Goal: Find specific page/section: Find specific page/section

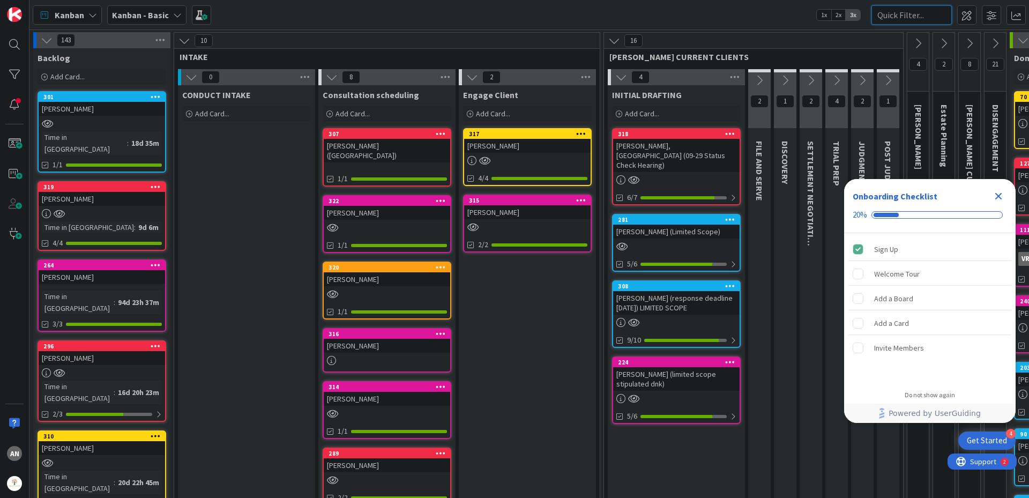
click at [899, 16] on input "text" at bounding box center [912, 14] width 80 height 19
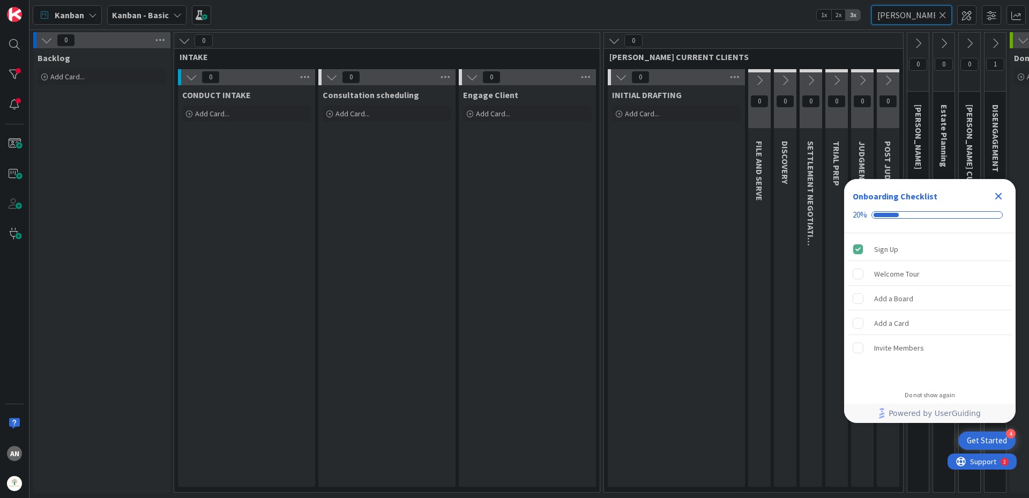
type input "[PERSON_NAME]"
click at [993, 47] on icon at bounding box center [996, 44] width 12 height 12
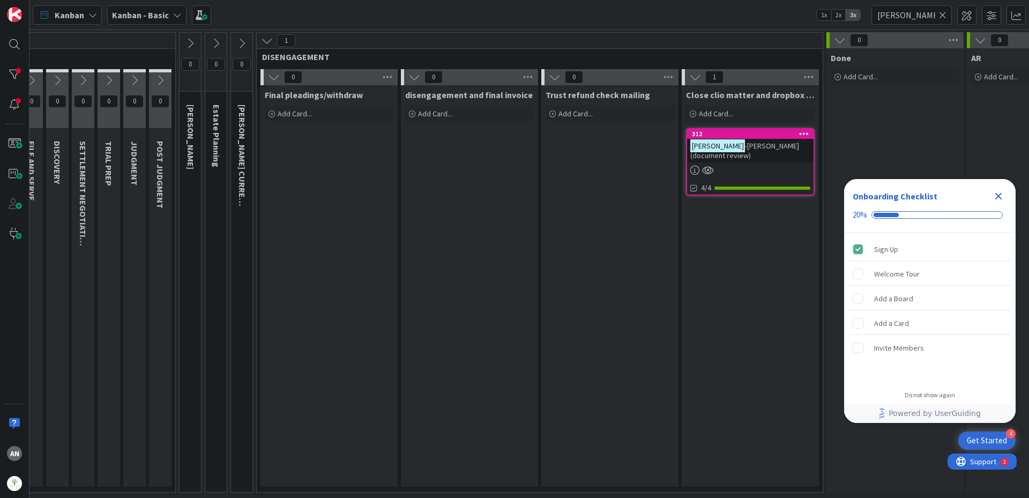
scroll to position [0, 732]
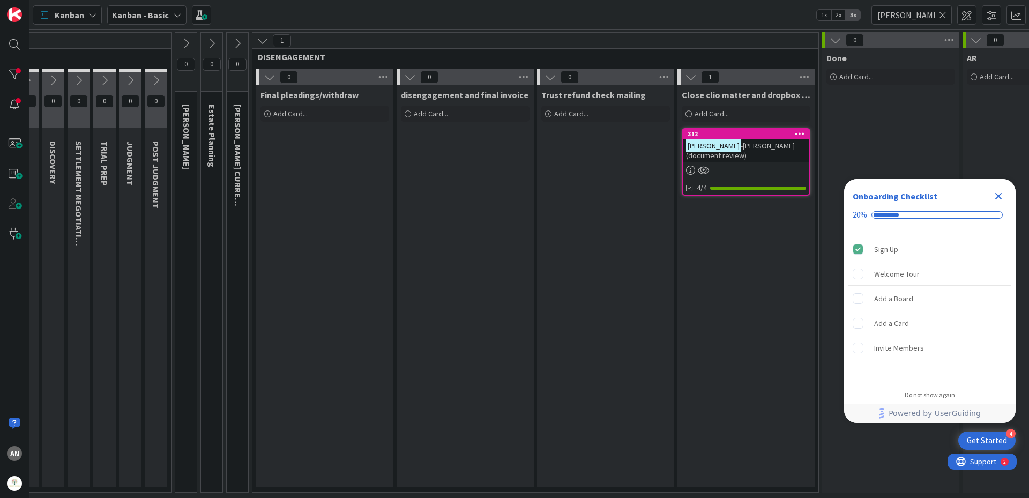
click at [759, 168] on div "312 [PERSON_NAME] (document review) 4/4" at bounding box center [746, 162] width 129 height 68
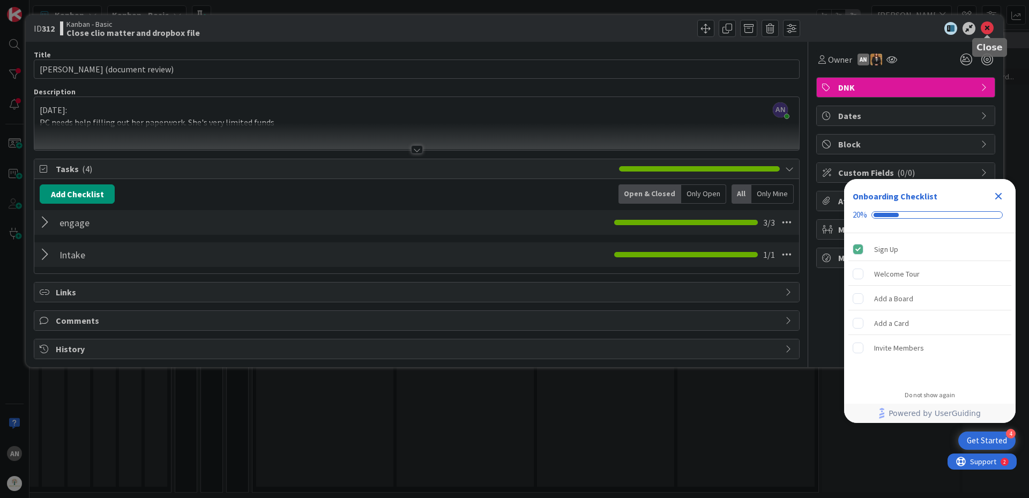
click at [989, 27] on icon at bounding box center [987, 28] width 13 height 13
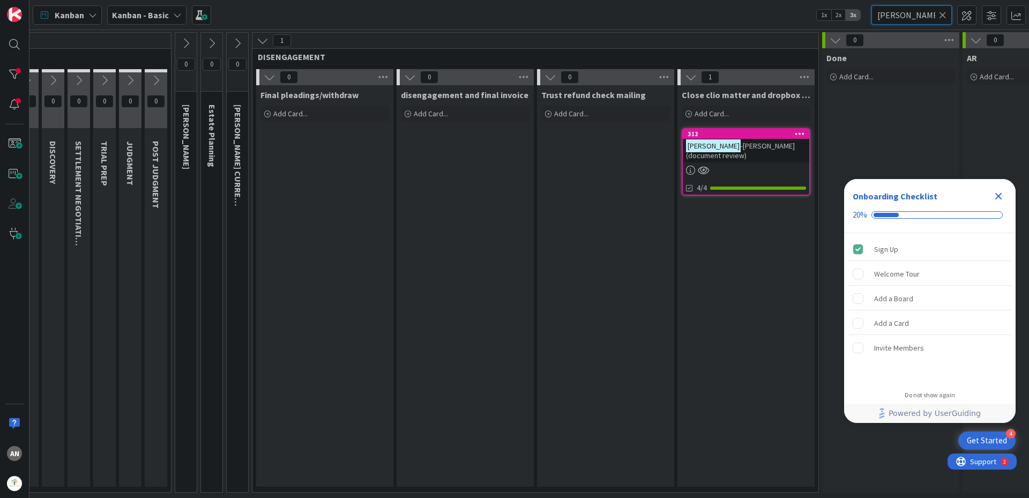
click at [923, 19] on input "[PERSON_NAME]" at bounding box center [912, 14] width 80 height 19
click at [942, 13] on icon at bounding box center [943, 15] width 8 height 10
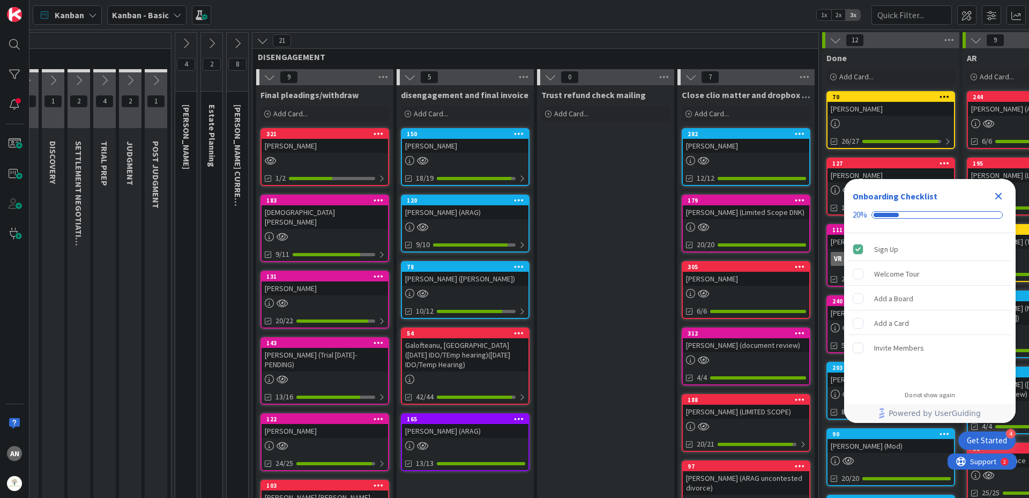
click at [759, 10] on div "Kanban Kanban - Basic 1x 2x 3x" at bounding box center [529, 14] width 1000 height 29
click at [261, 41] on icon at bounding box center [263, 41] width 12 height 12
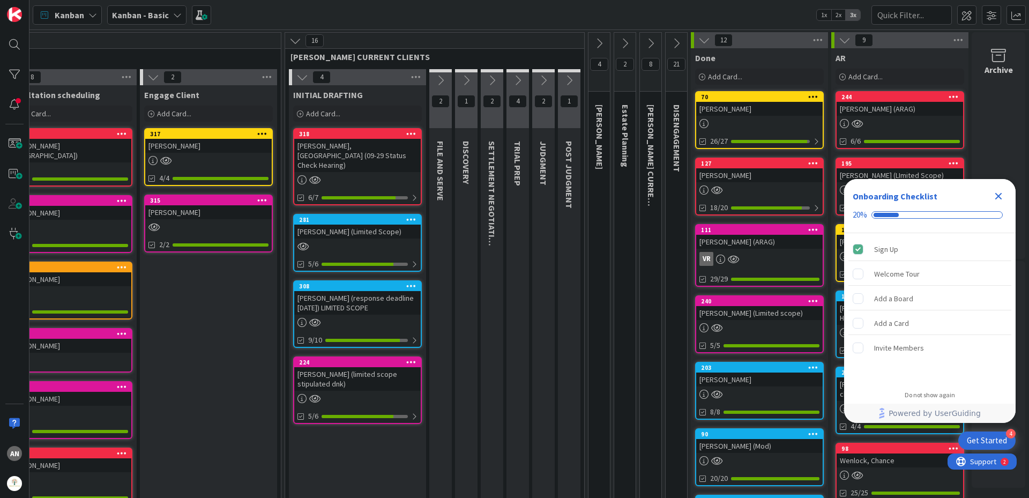
scroll to position [0, 327]
click at [290, 40] on icon at bounding box center [296, 41] width 12 height 12
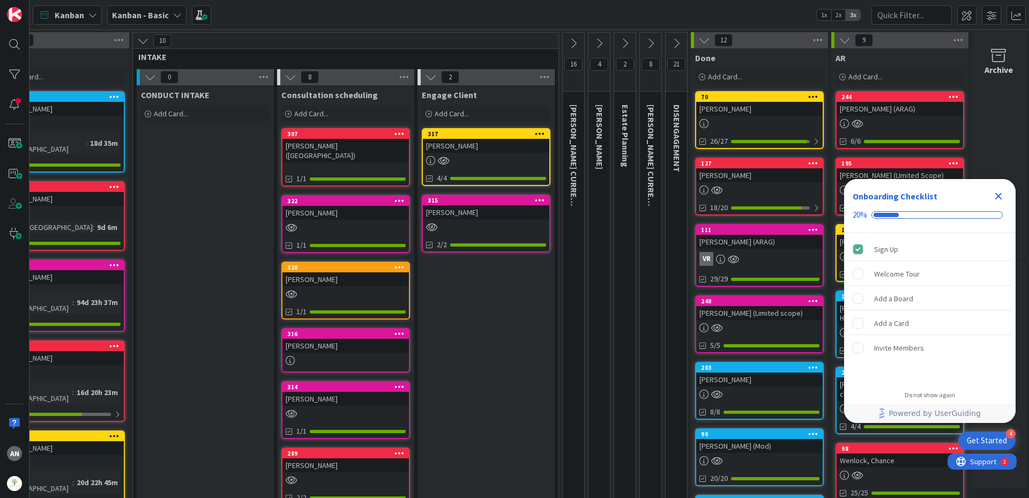
scroll to position [0, 49]
click at [137, 40] on icon at bounding box center [143, 41] width 12 height 12
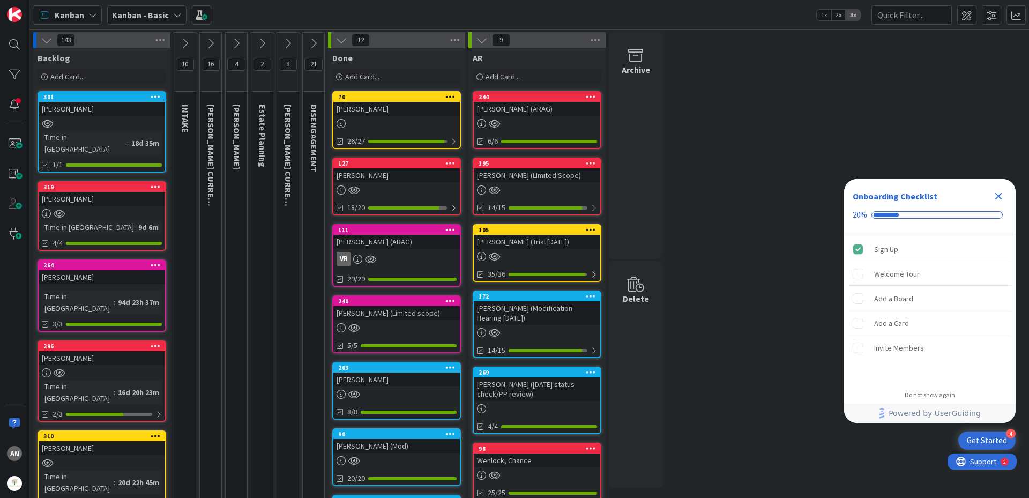
click at [39, 38] on div "143" at bounding box center [101, 40] width 137 height 16
click at [45, 39] on icon at bounding box center [47, 40] width 12 height 12
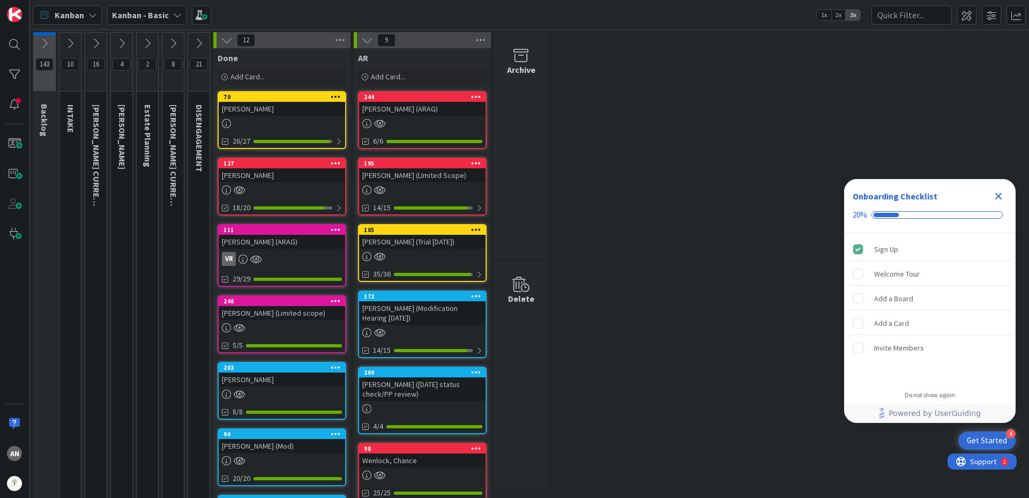
click at [222, 40] on icon at bounding box center [227, 40] width 12 height 12
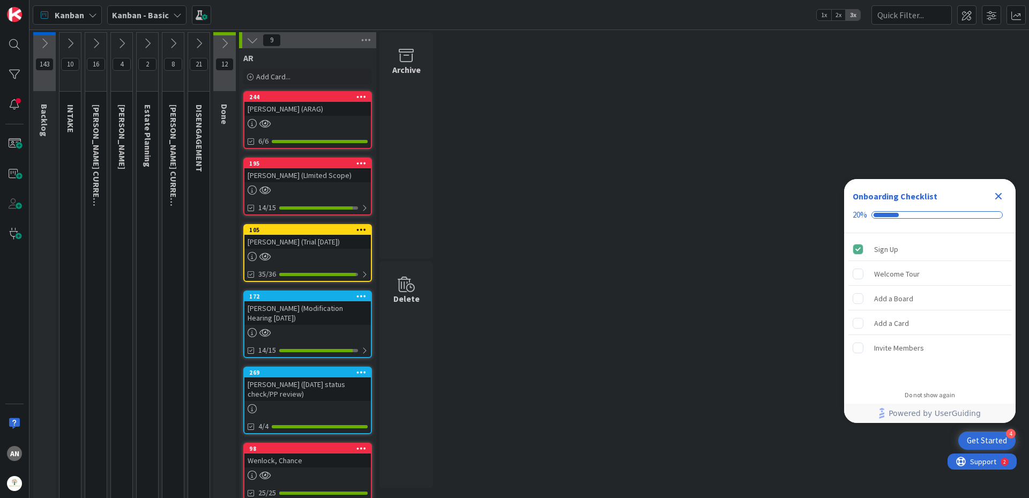
click at [203, 43] on icon at bounding box center [199, 44] width 12 height 12
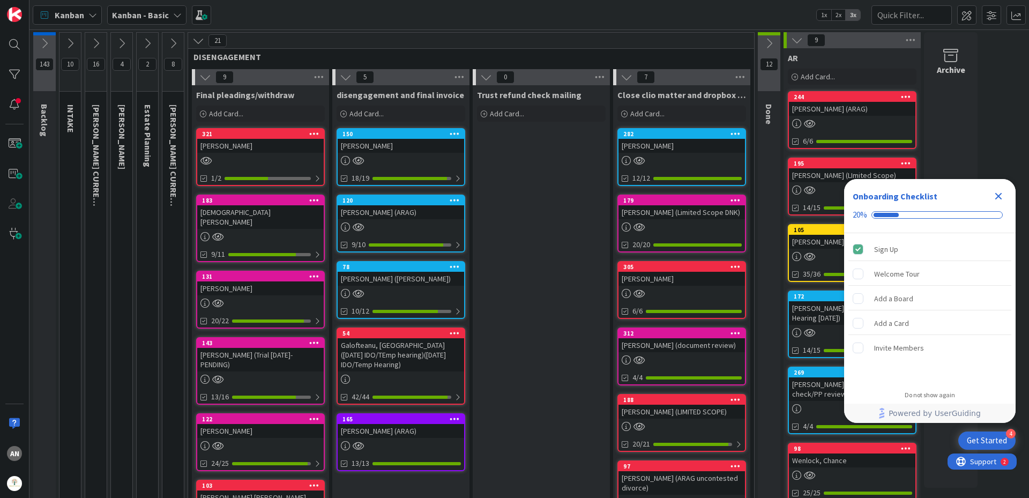
click at [996, 196] on icon "Close Checklist" at bounding box center [998, 196] width 13 height 13
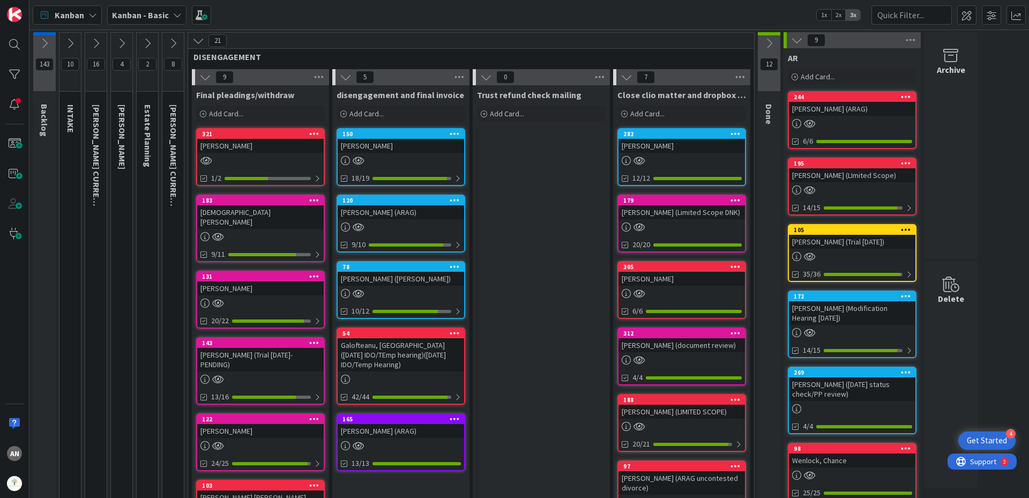
click at [834, 255] on div at bounding box center [852, 256] width 127 height 9
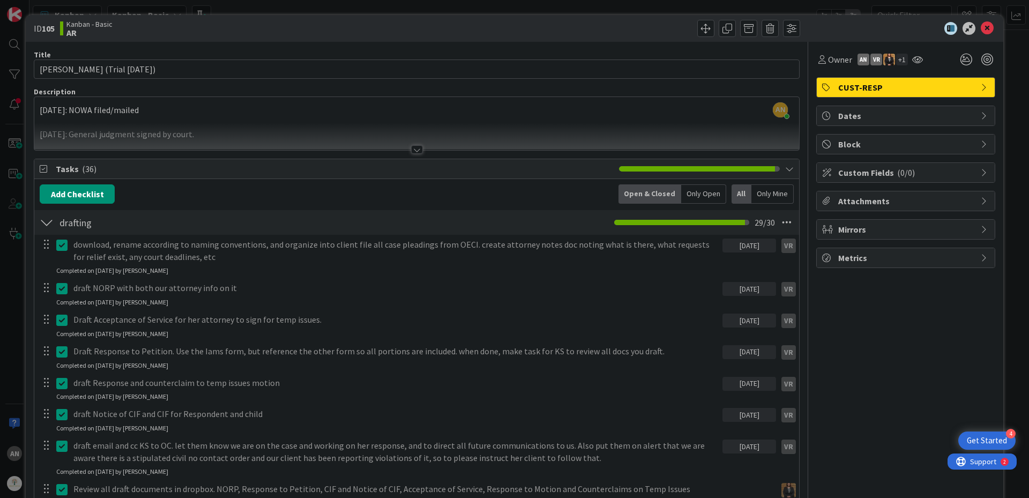
click at [981, 34] on icon at bounding box center [987, 28] width 13 height 13
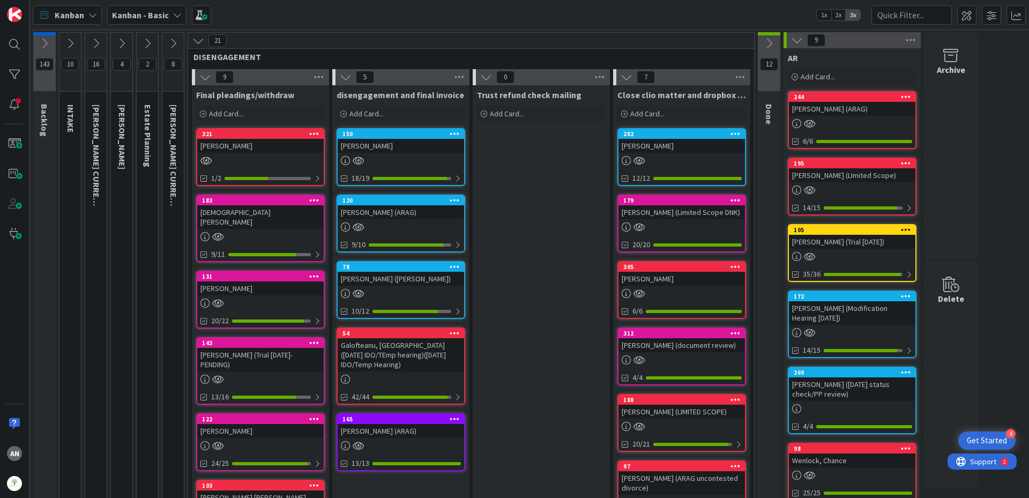
click at [295, 140] on div "[PERSON_NAME]" at bounding box center [260, 146] width 127 height 14
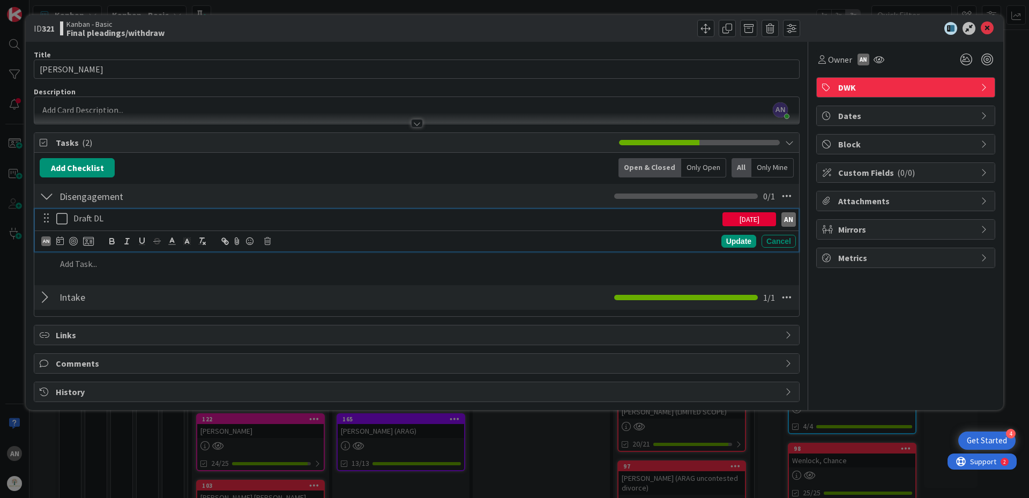
click at [67, 221] on icon at bounding box center [61, 218] width 11 height 13
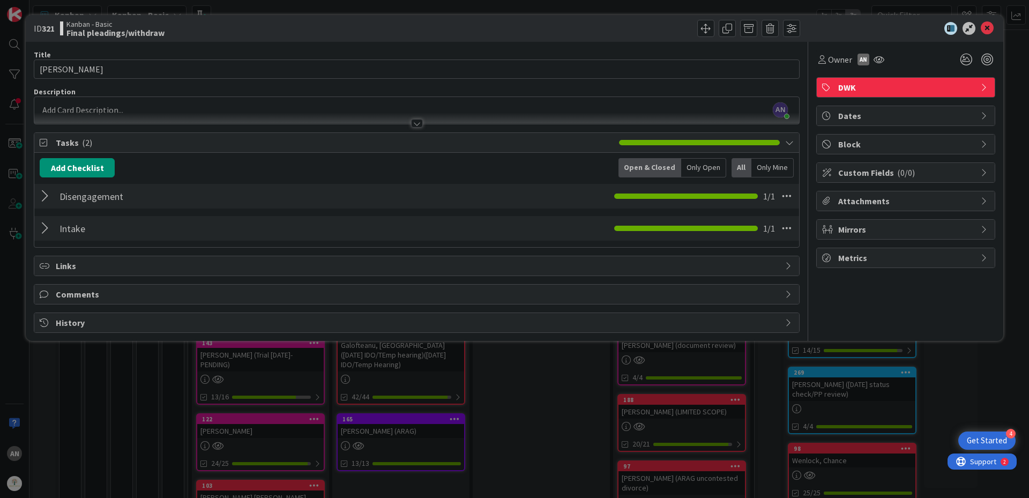
click at [39, 202] on div "Disengagement Checklist Name 13 / 64 Disengagement 1 / 1" at bounding box center [416, 196] width 765 height 25
click at [42, 199] on div at bounding box center [47, 196] width 14 height 19
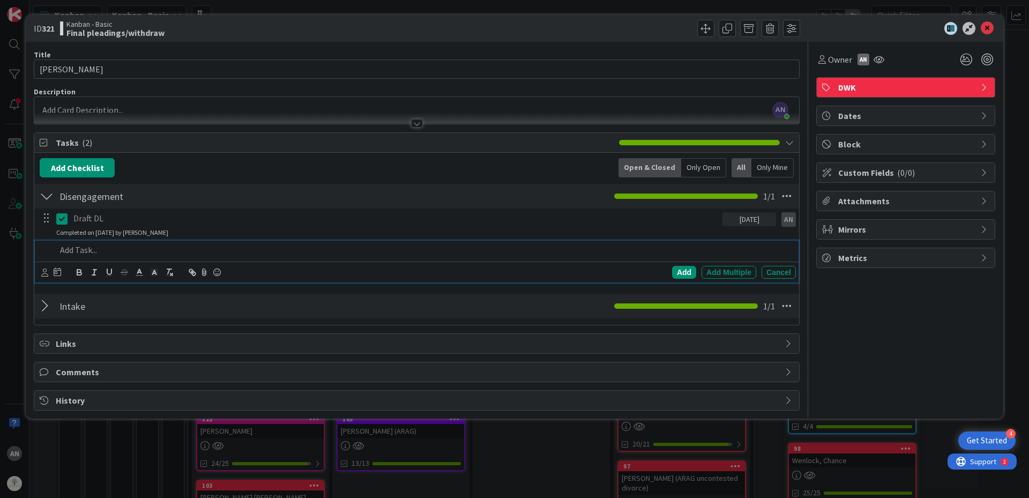
click at [88, 253] on p at bounding box center [424, 250] width 736 height 12
click at [48, 272] on icon at bounding box center [44, 273] width 7 height 8
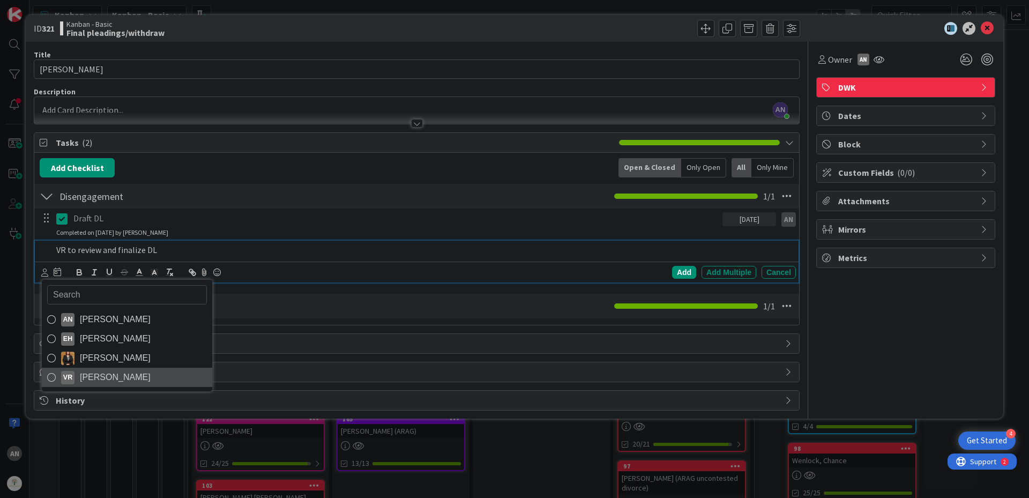
click at [109, 375] on span "[PERSON_NAME]" at bounding box center [115, 377] width 71 height 16
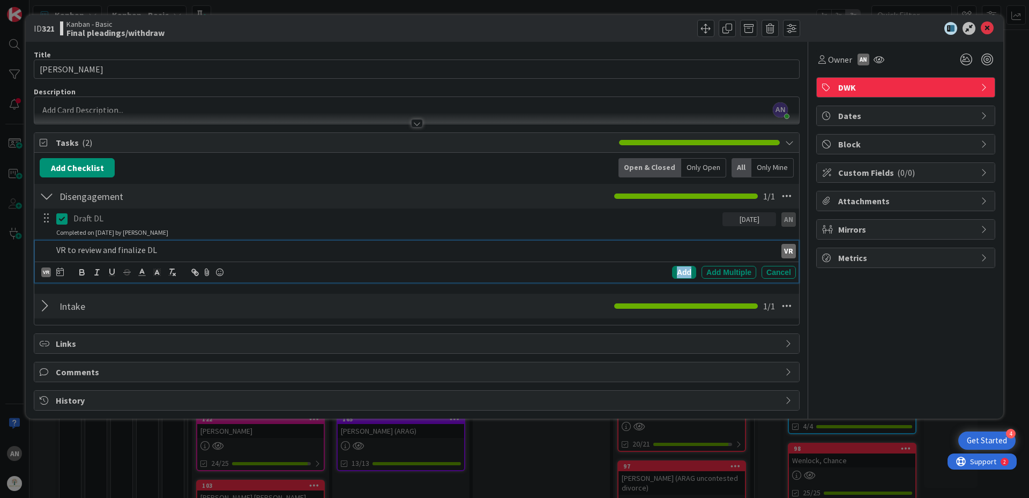
click at [681, 273] on div "Add" at bounding box center [684, 272] width 24 height 13
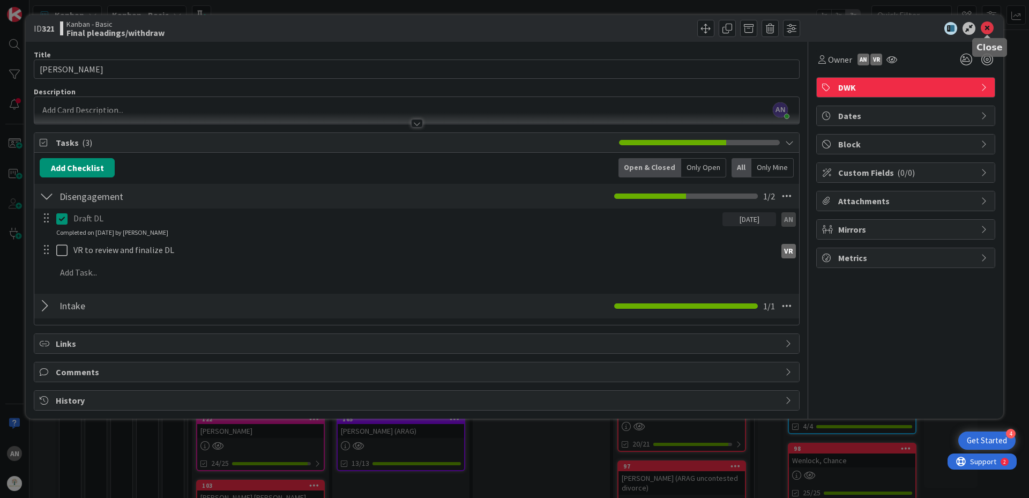
click at [990, 28] on icon at bounding box center [987, 28] width 13 height 13
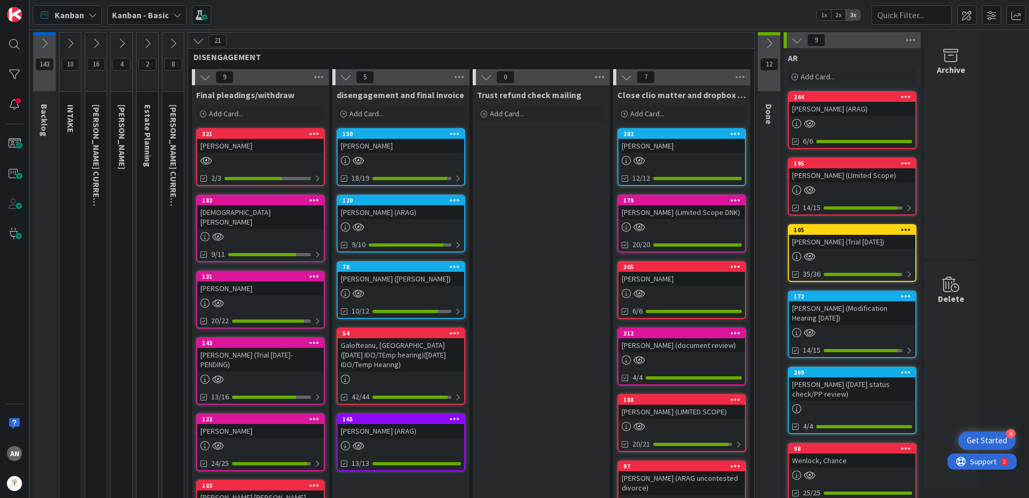
click at [260, 210] on div "[DEMOGRAPHIC_DATA][PERSON_NAME]" at bounding box center [260, 217] width 127 height 24
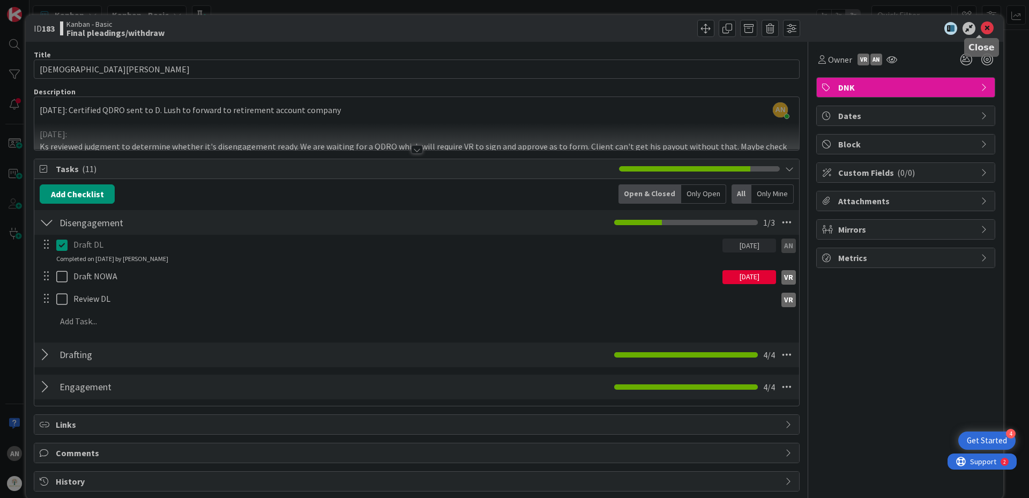
click at [981, 29] on icon at bounding box center [987, 28] width 13 height 13
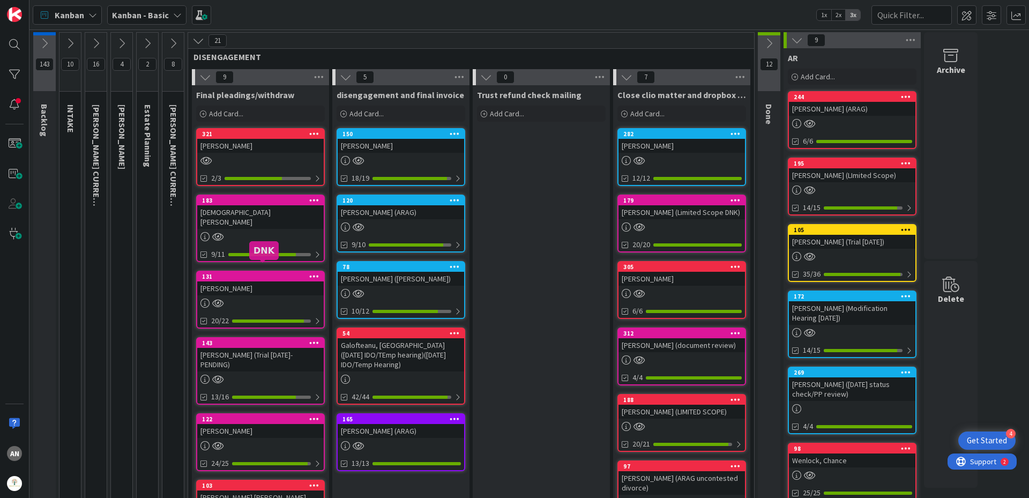
click at [261, 273] on div "131" at bounding box center [263, 277] width 122 height 8
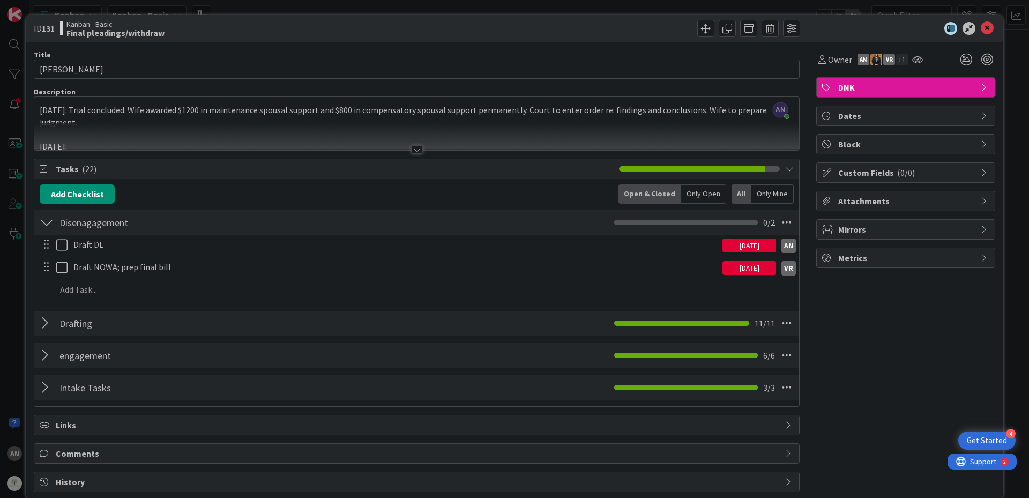
drag, startPoint x: 988, startPoint y: 29, endPoint x: 977, endPoint y: 29, distance: 10.2
click at [987, 29] on div at bounding box center [901, 28] width 190 height 13
click at [981, 28] on icon at bounding box center [987, 28] width 13 height 13
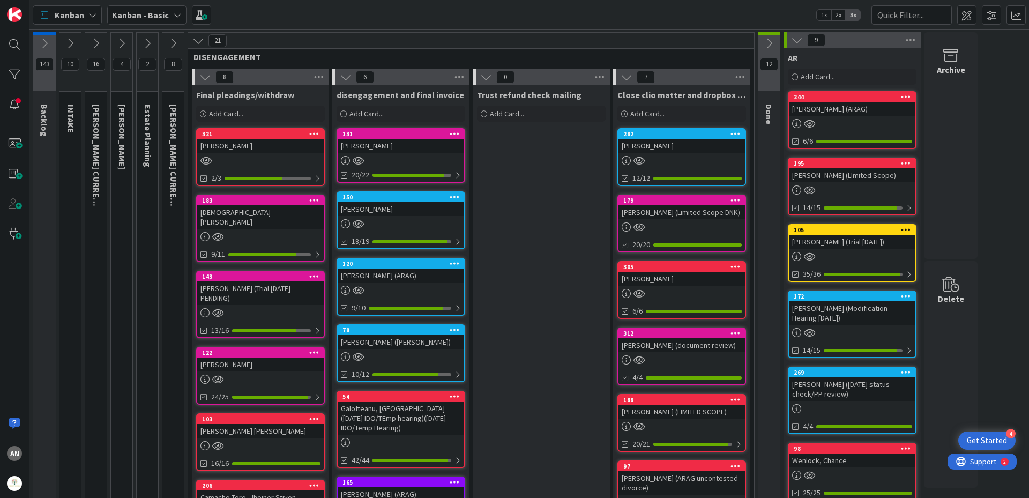
click at [292, 285] on div "[PERSON_NAME] (Trial [DATE]-PENDING)" at bounding box center [260, 293] width 127 height 24
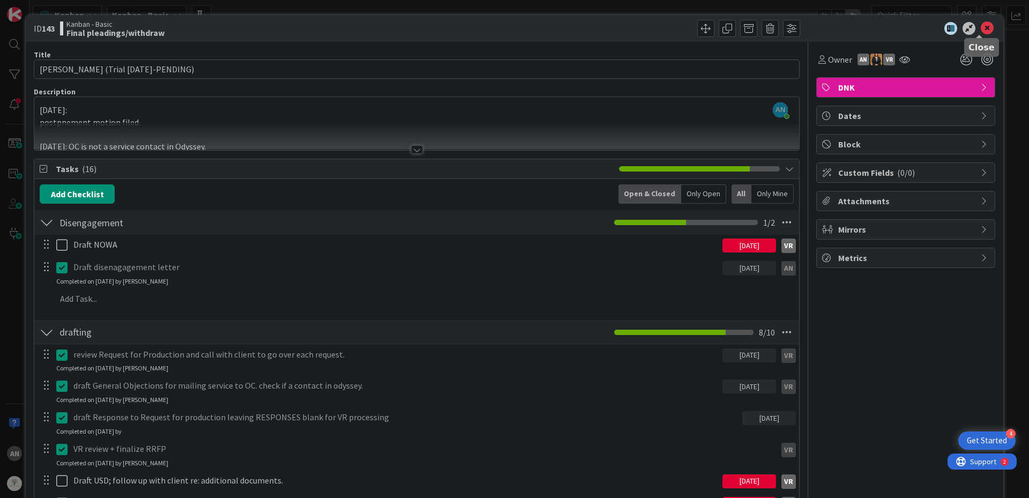
click at [981, 32] on icon at bounding box center [987, 28] width 13 height 13
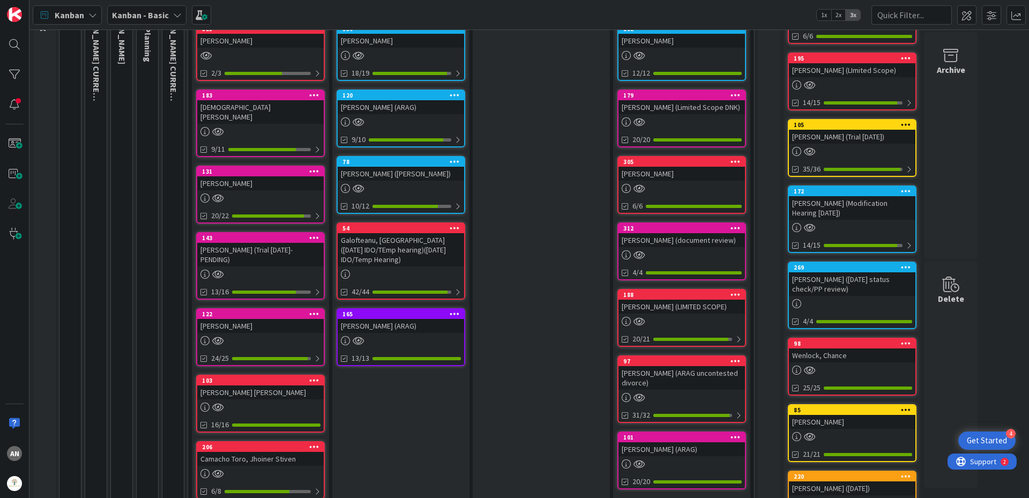
scroll to position [107, 0]
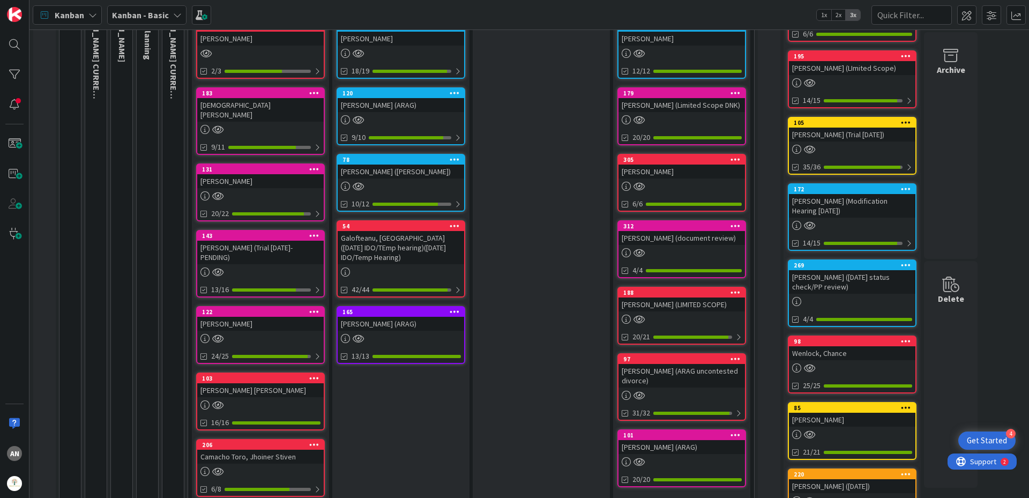
click at [265, 321] on div "122 [PERSON_NAME] 24/25" at bounding box center [260, 335] width 129 height 58
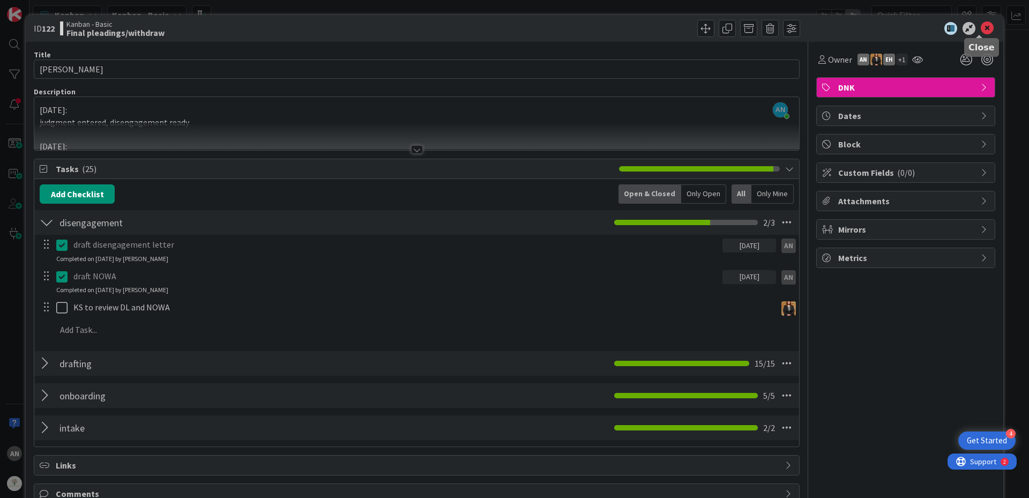
click at [981, 26] on icon at bounding box center [987, 28] width 13 height 13
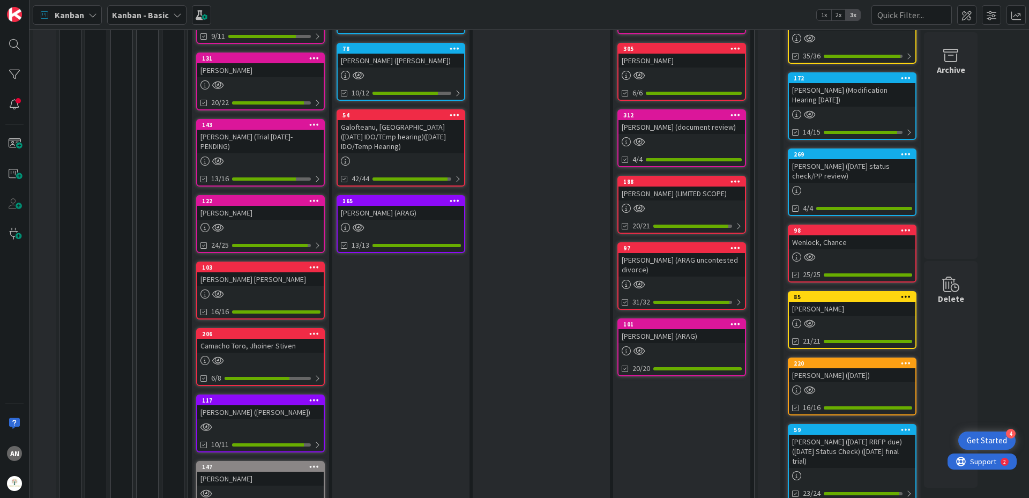
scroll to position [249, 0]
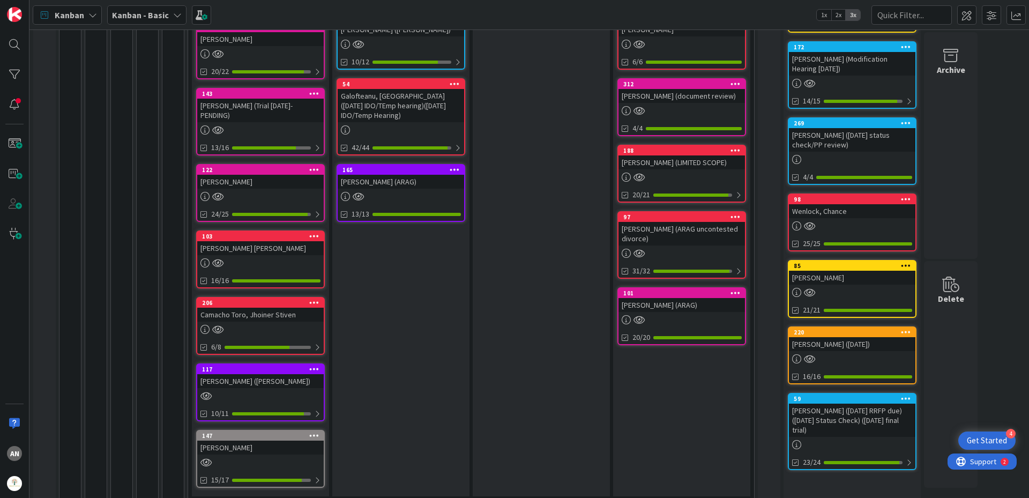
click at [294, 246] on div "103 [PERSON_NAME] [PERSON_NAME] 16/16" at bounding box center [260, 260] width 129 height 58
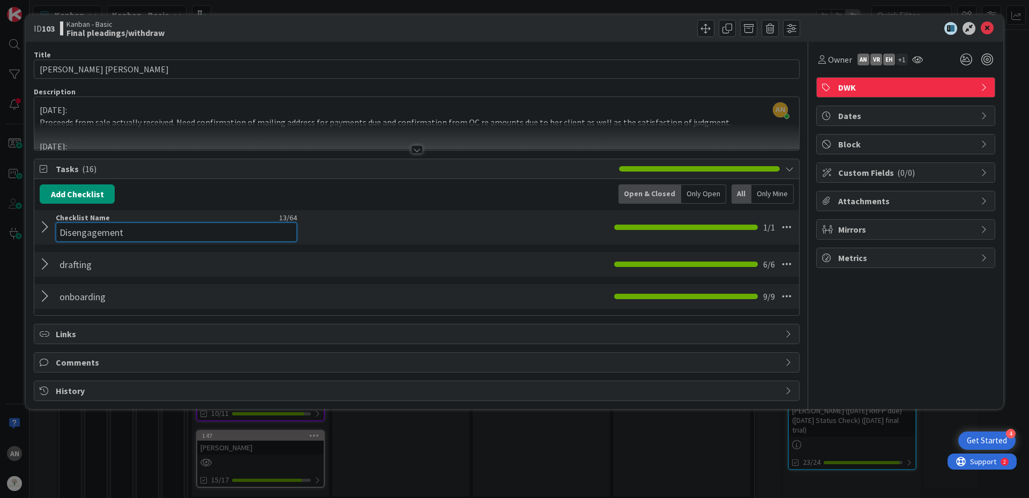
click at [175, 227] on input "Disengagement" at bounding box center [176, 231] width 241 height 19
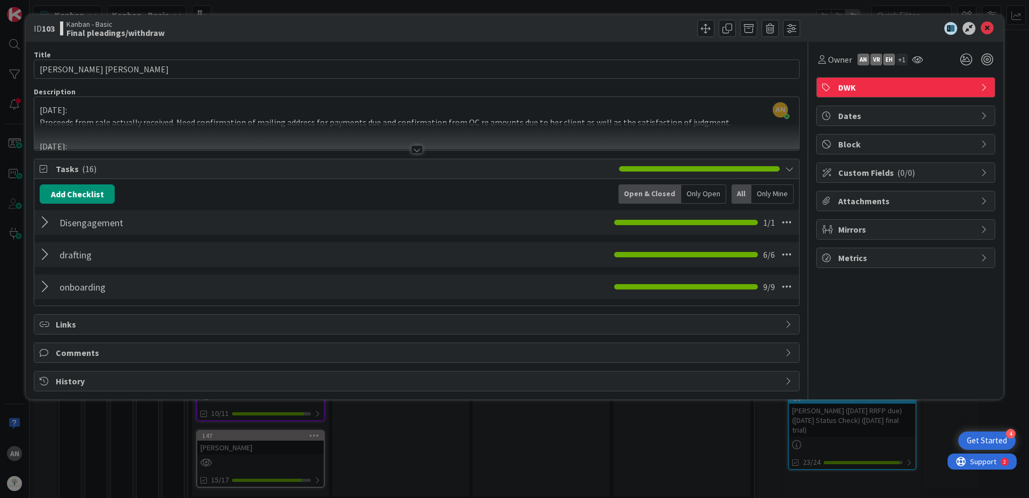
click at [41, 223] on div at bounding box center [47, 222] width 14 height 19
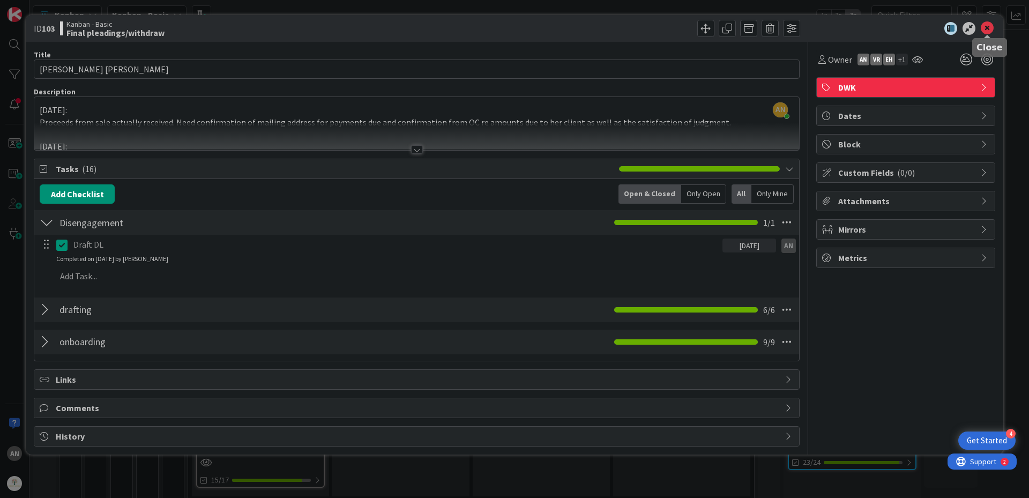
click at [989, 28] on icon at bounding box center [987, 28] width 13 height 13
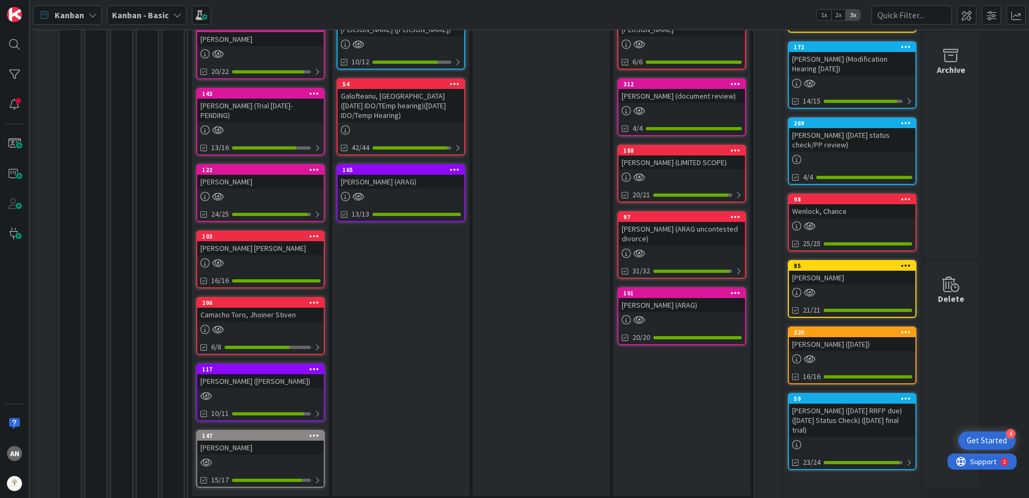
click at [255, 308] on div "Camacho Toro, Jhoiner Stiven" at bounding box center [260, 315] width 127 height 14
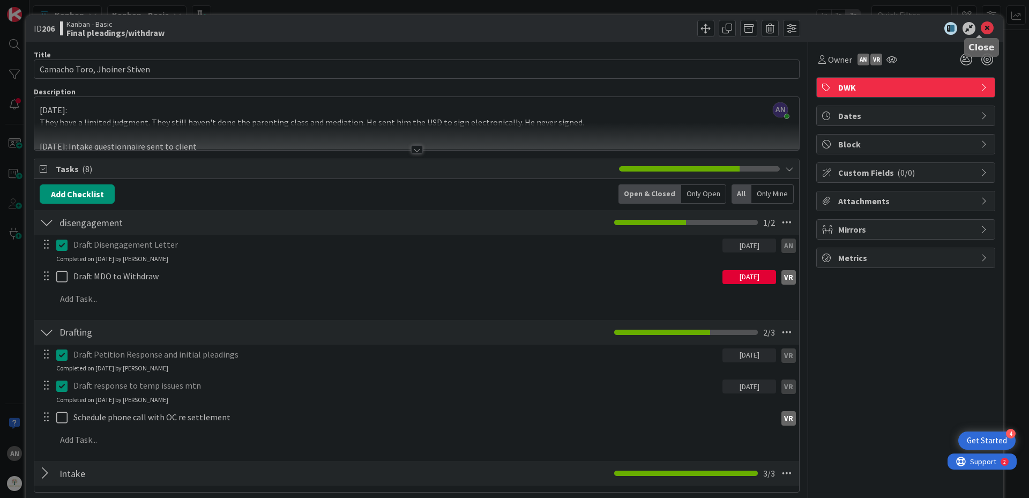
click at [981, 28] on icon at bounding box center [987, 28] width 13 height 13
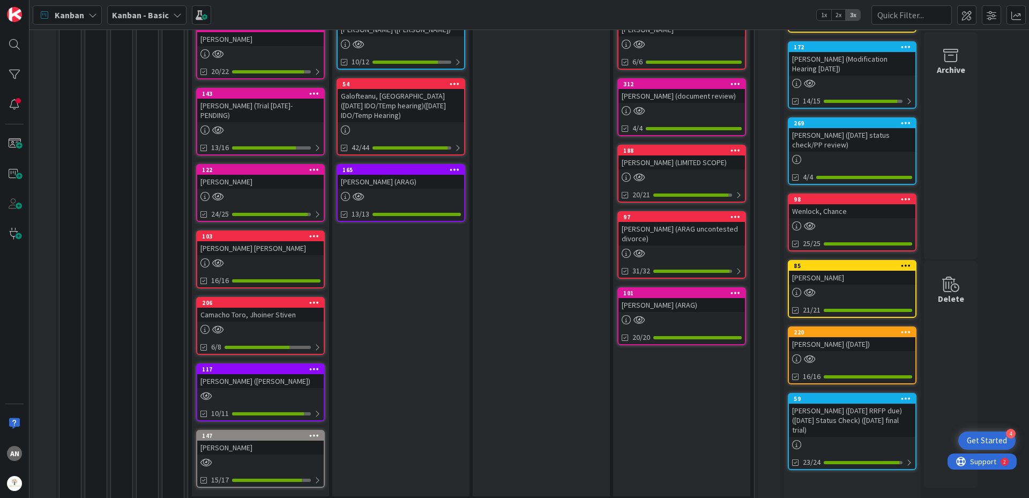
click at [290, 376] on div "[PERSON_NAME] ([PERSON_NAME])" at bounding box center [260, 381] width 127 height 14
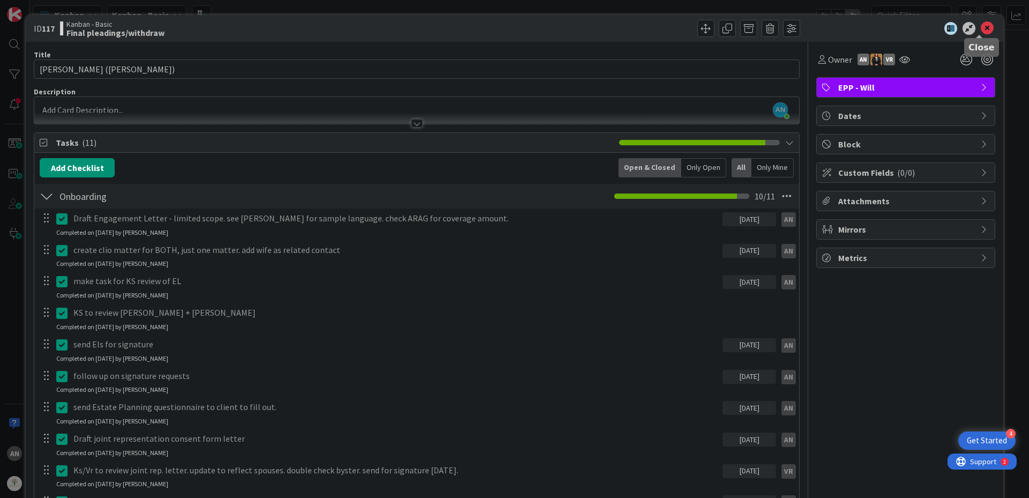
click at [981, 27] on icon at bounding box center [987, 28] width 13 height 13
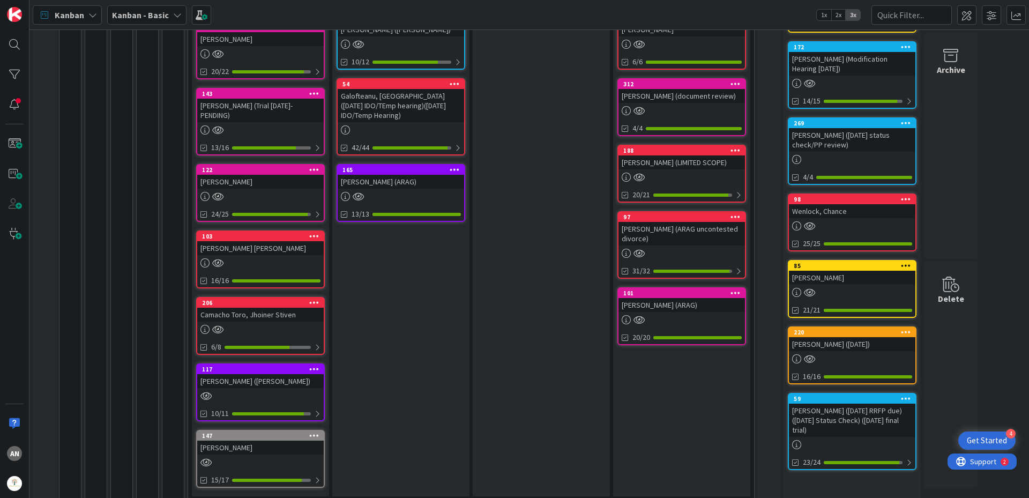
click at [255, 441] on div "[PERSON_NAME]" at bounding box center [260, 448] width 127 height 14
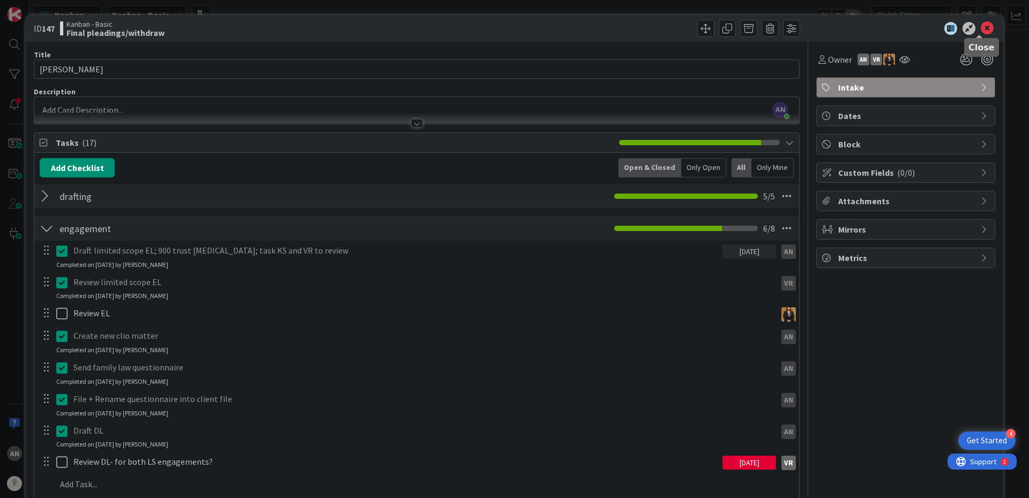
click at [984, 28] on icon at bounding box center [987, 28] width 13 height 13
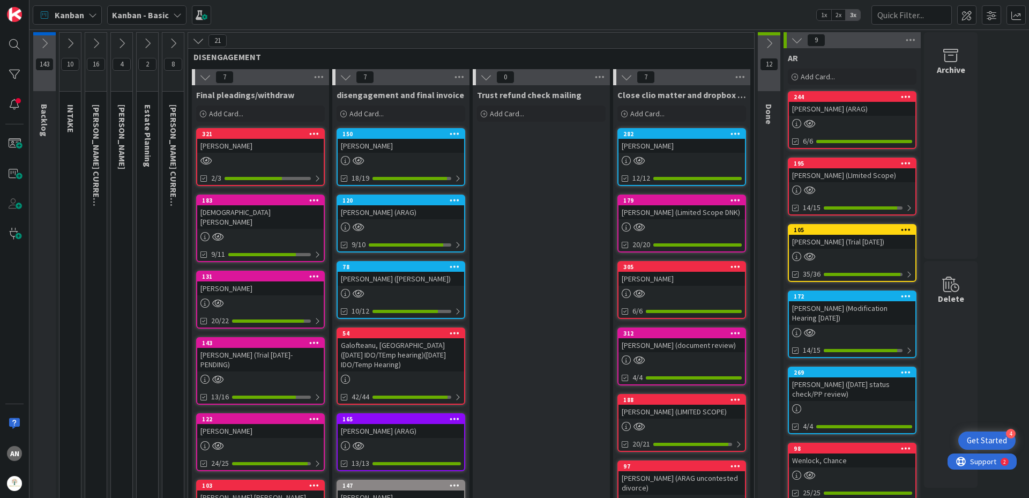
click at [409, 141] on div "[PERSON_NAME]" at bounding box center [401, 146] width 127 height 14
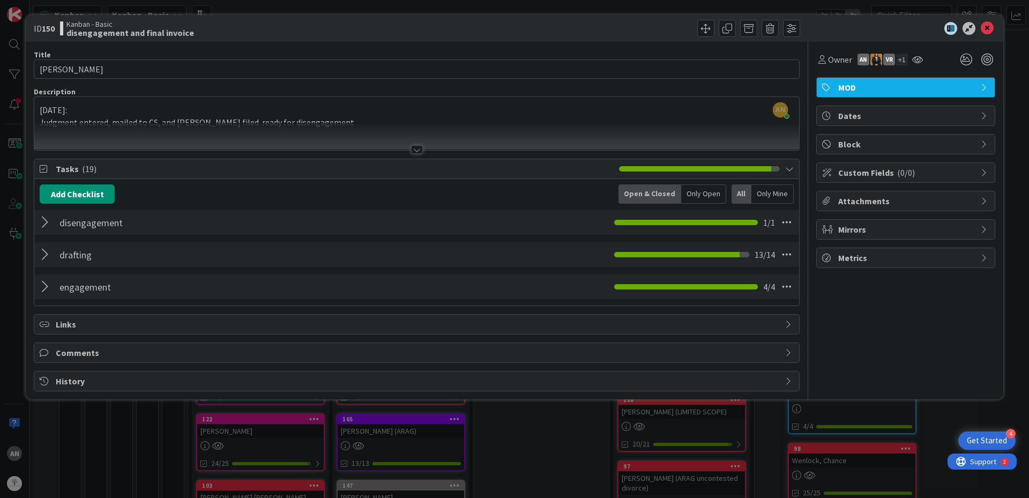
click at [45, 222] on div at bounding box center [47, 222] width 14 height 19
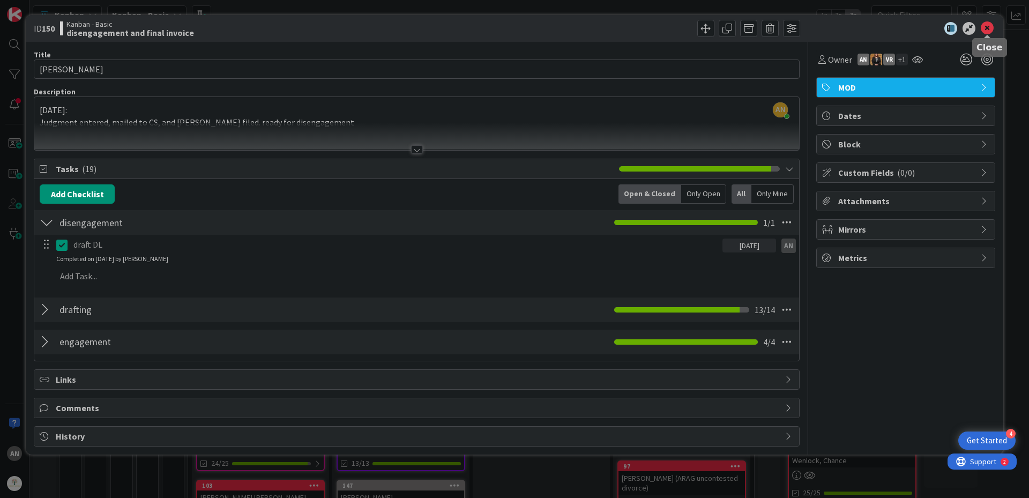
click at [987, 25] on icon at bounding box center [987, 28] width 13 height 13
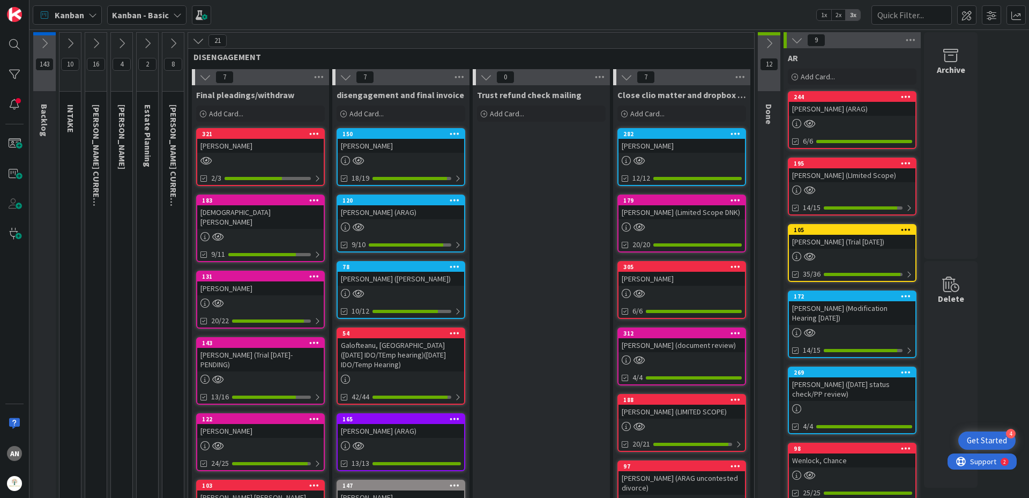
click at [673, 146] on div "[PERSON_NAME]" at bounding box center [682, 146] width 127 height 14
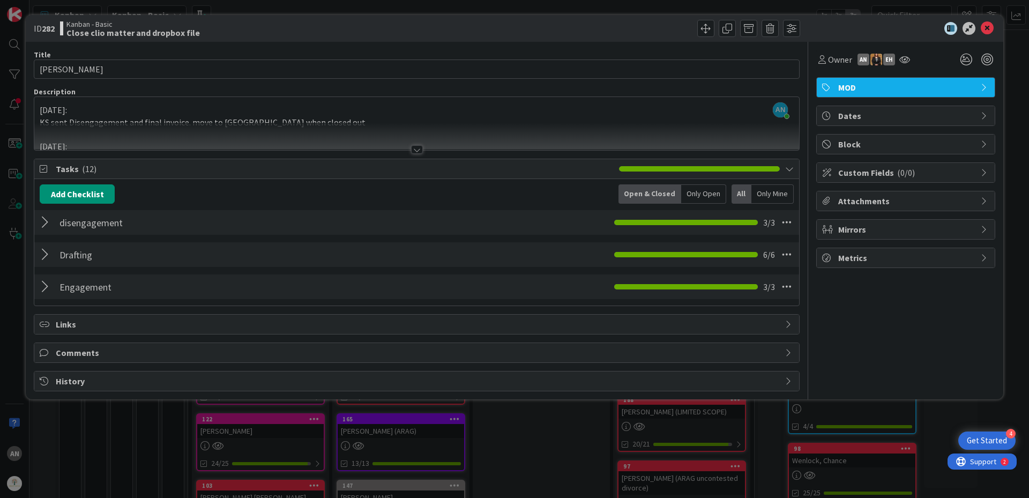
click at [480, 218] on div "disengagement Checklist Name 13 / 64 disengagement 3 / 3" at bounding box center [416, 222] width 765 height 25
click at [42, 230] on div at bounding box center [47, 222] width 14 height 19
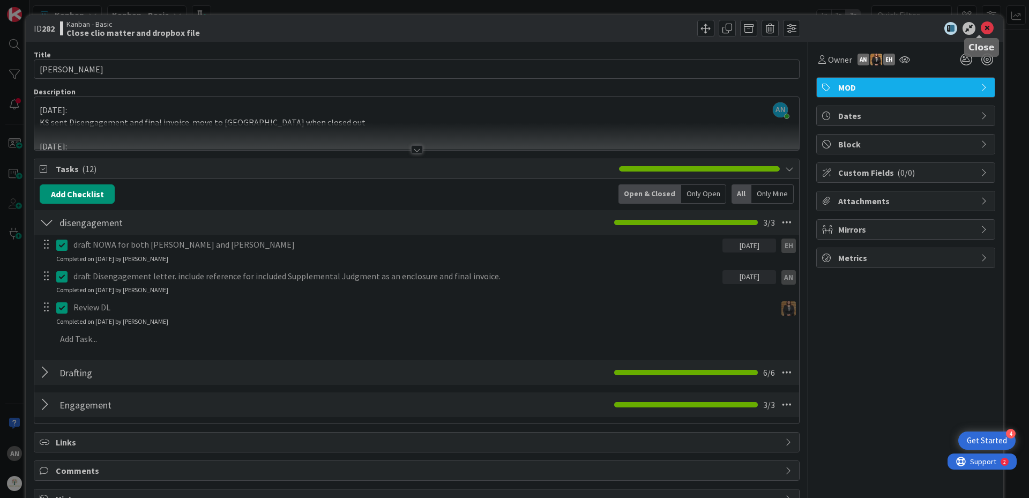
click at [981, 25] on icon at bounding box center [987, 28] width 13 height 13
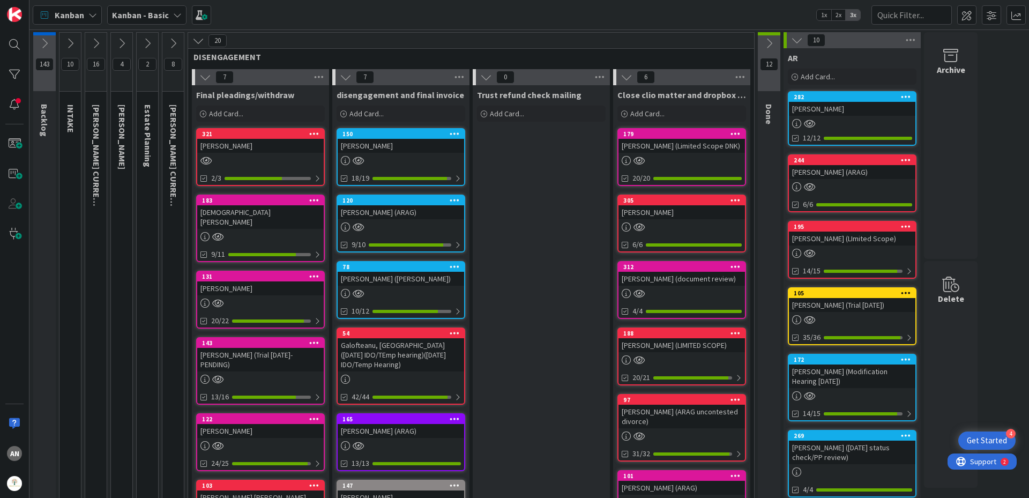
click at [700, 153] on div "179 [PERSON_NAME] (Limited Scope DNK) 20/20" at bounding box center [682, 157] width 129 height 58
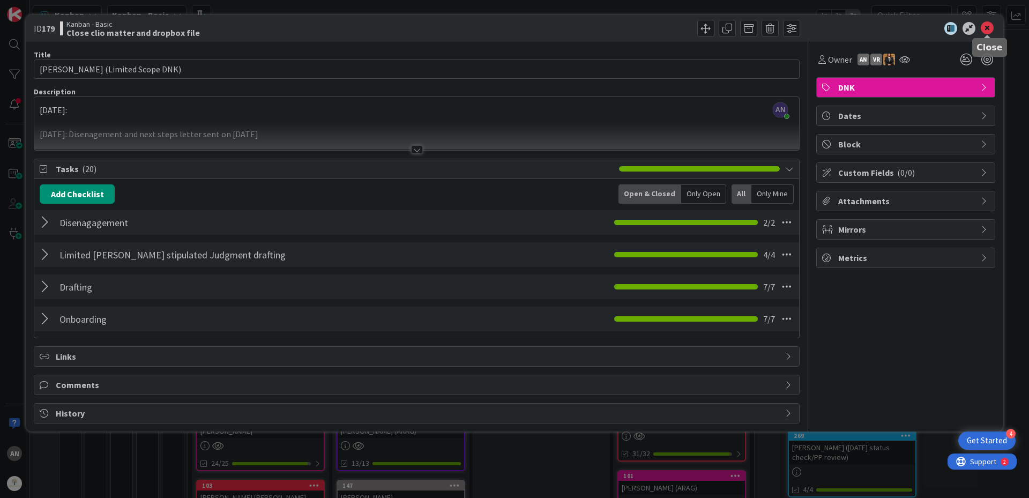
click at [989, 23] on icon at bounding box center [987, 28] width 13 height 13
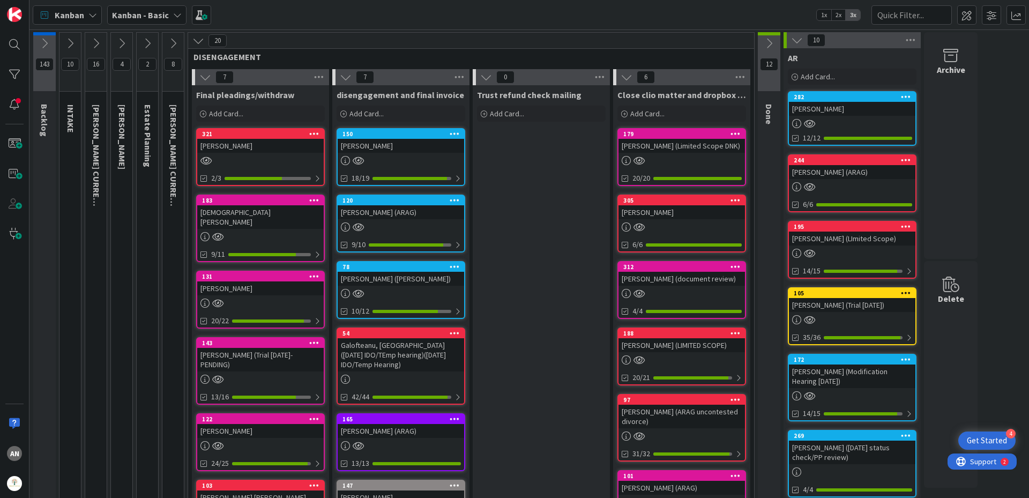
click at [694, 141] on div "[PERSON_NAME] (Limited Scope DNK)" at bounding box center [682, 146] width 127 height 14
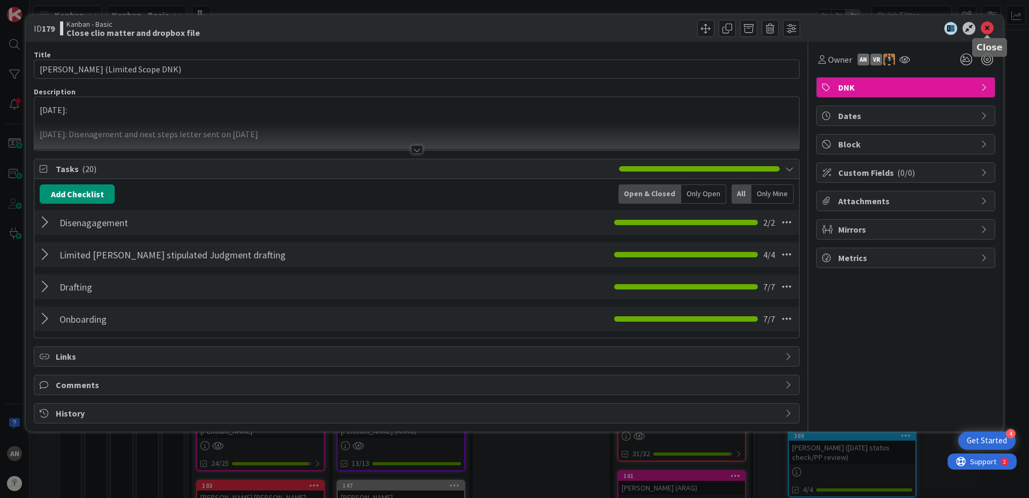
click at [989, 30] on icon at bounding box center [987, 28] width 13 height 13
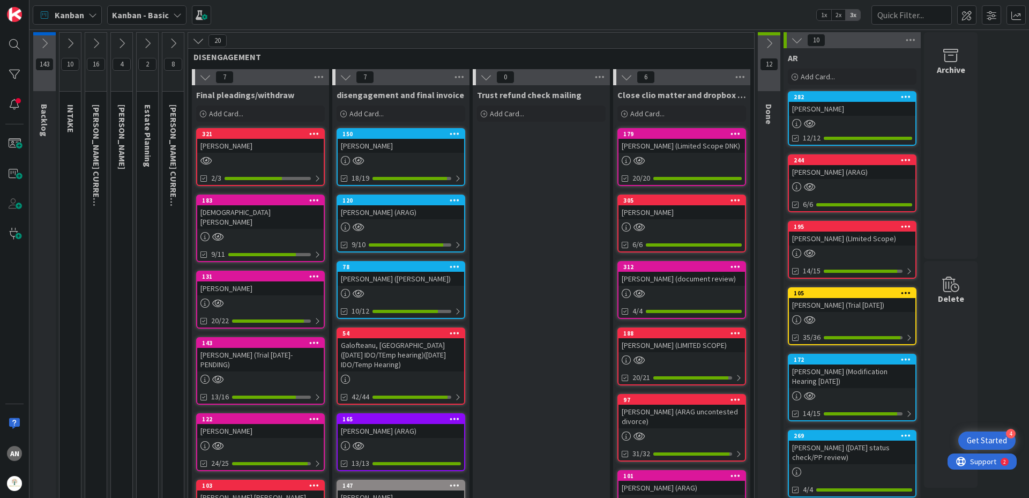
click at [779, 40] on button at bounding box center [769, 43] width 23 height 16
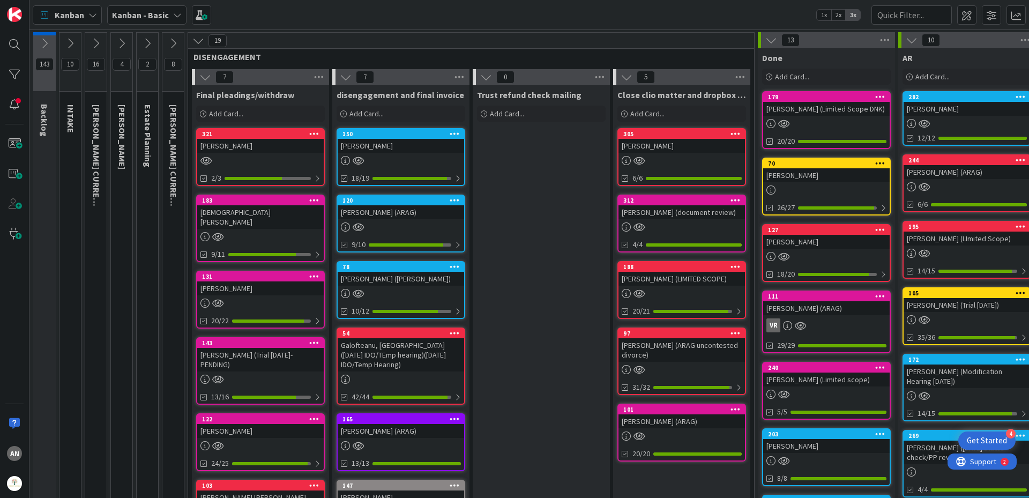
click at [656, 148] on div "[PERSON_NAME]" at bounding box center [682, 146] width 127 height 14
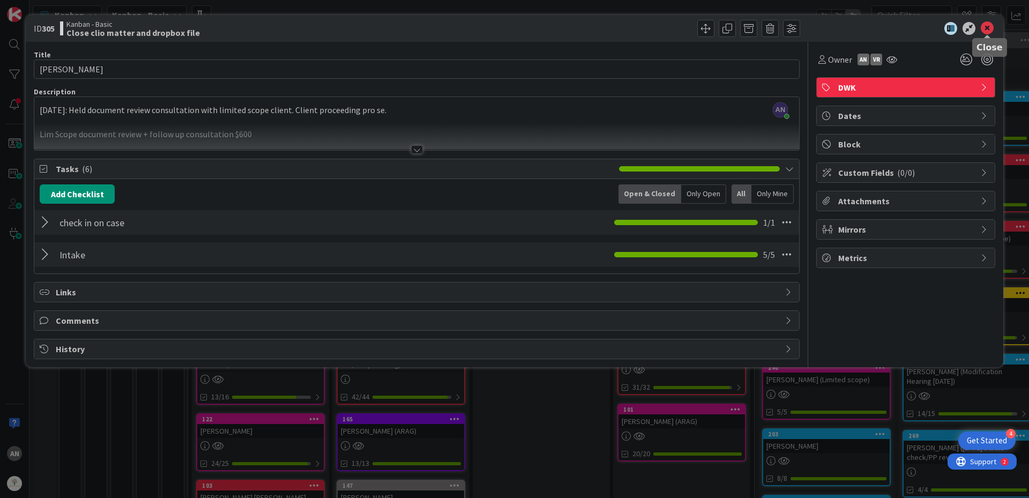
click at [991, 25] on icon at bounding box center [987, 28] width 13 height 13
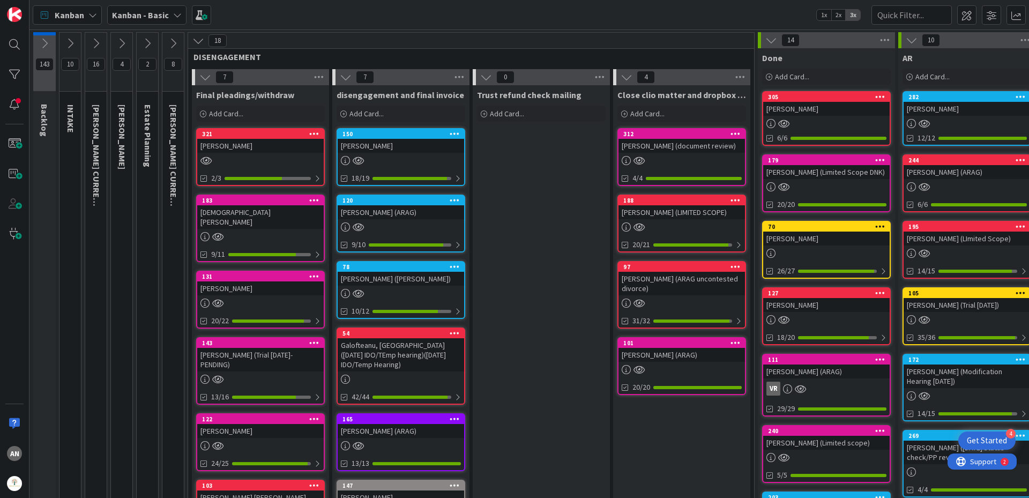
click at [703, 208] on div "[PERSON_NAME] (LIMITED SCOPE)" at bounding box center [682, 212] width 127 height 14
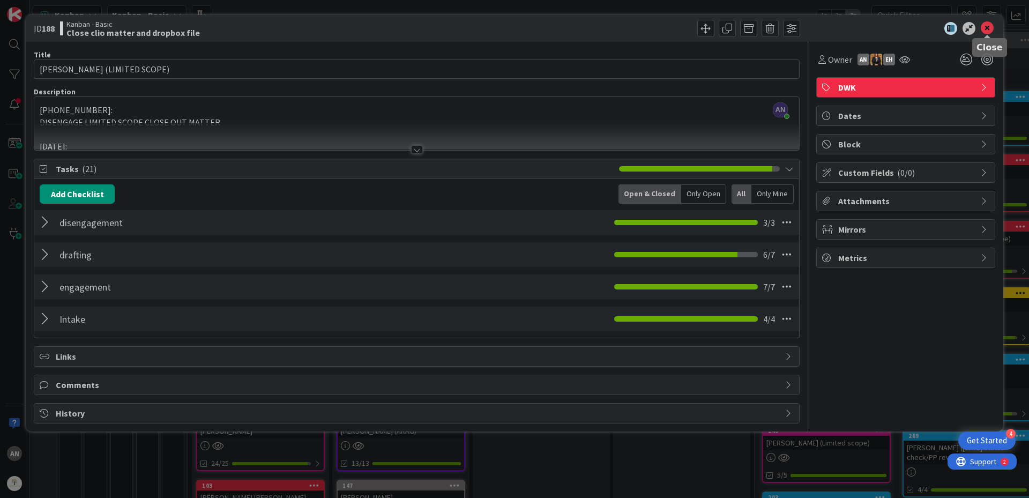
click at [990, 28] on icon at bounding box center [987, 28] width 13 height 13
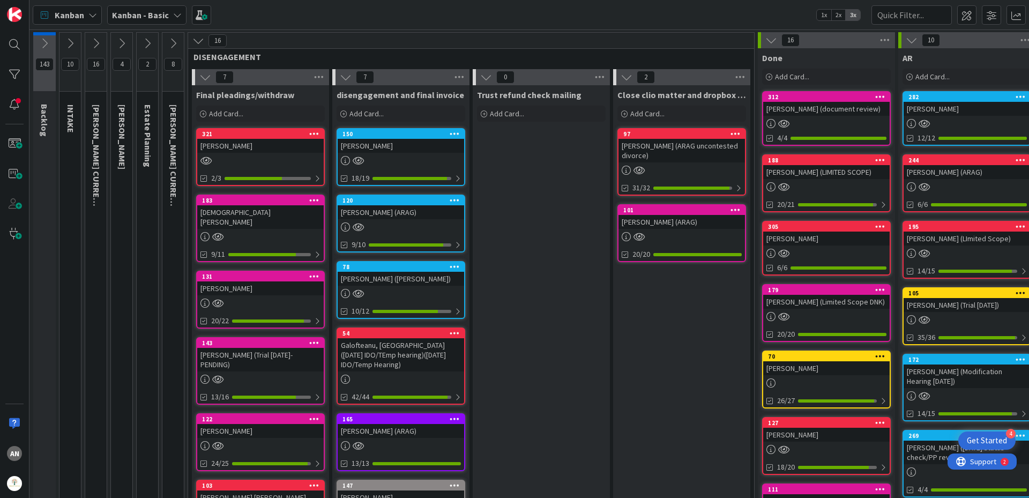
click at [701, 158] on div "[PERSON_NAME] (ARAG uncontested divorce)" at bounding box center [682, 151] width 127 height 24
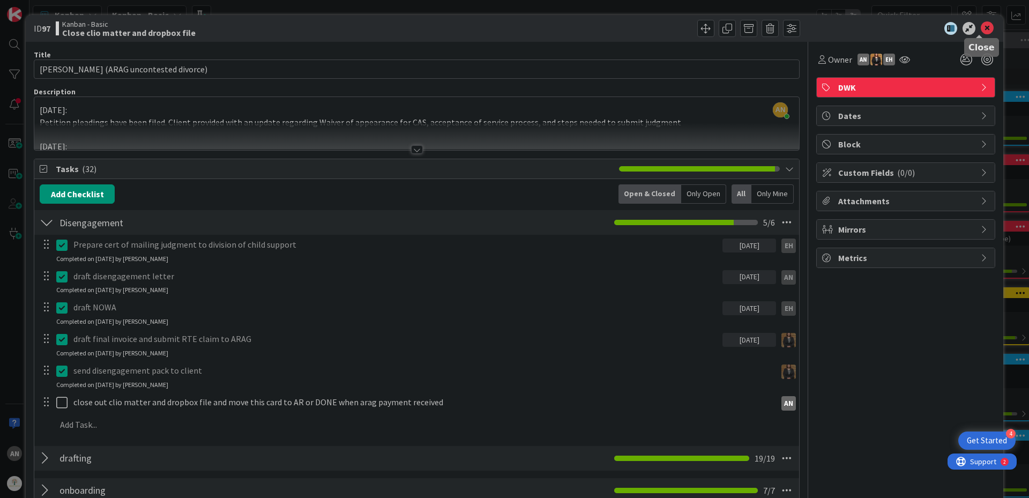
click at [981, 33] on icon at bounding box center [987, 28] width 13 height 13
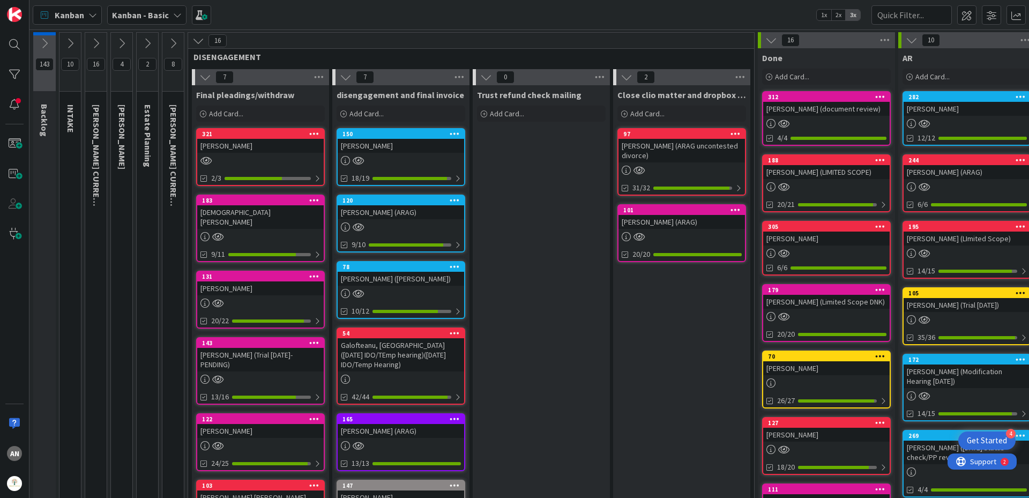
click at [431, 221] on div "120 [PERSON_NAME] (ARAG) 9/10" at bounding box center [401, 224] width 129 height 58
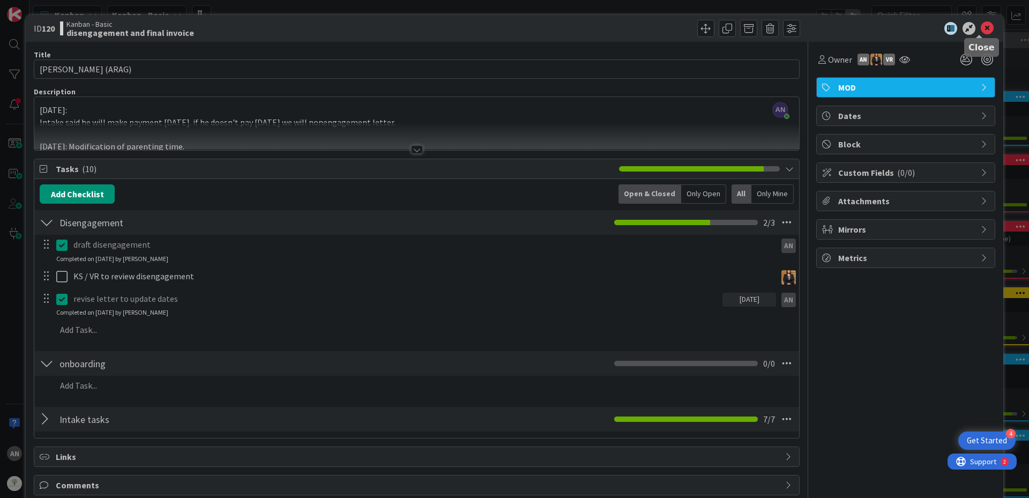
click at [981, 28] on icon at bounding box center [987, 28] width 13 height 13
